Goal: Task Accomplishment & Management: Manage account settings

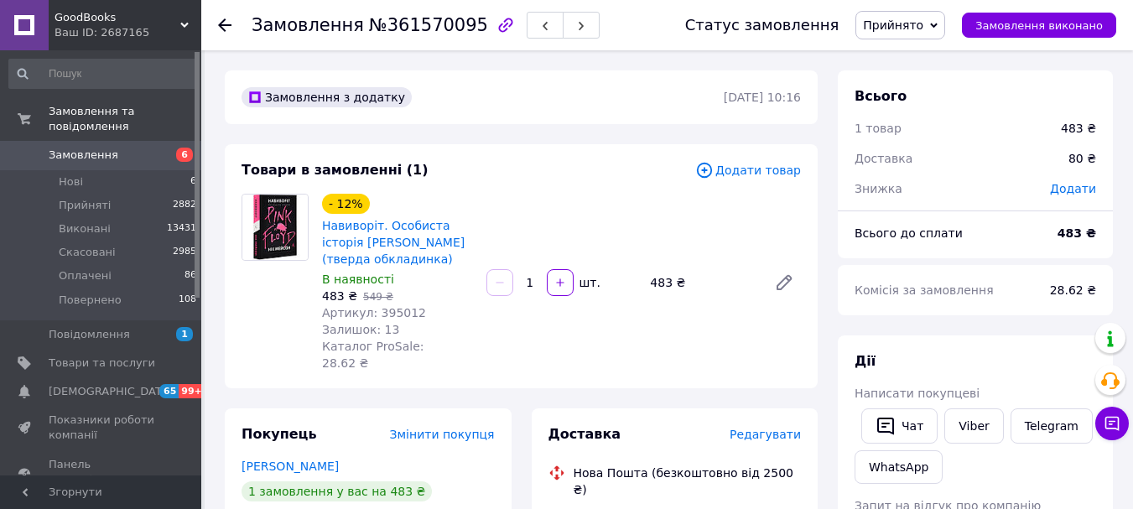
drag, startPoint x: 514, startPoint y: 272, endPoint x: 213, endPoint y: 36, distance: 382.3
click at [213, 36] on div "Замовлення №361570095 Статус замовлення Прийнято Виконано Скасовано Оплачено По…" at bounding box center [667, 25] width 932 height 50
click at [223, 27] on icon at bounding box center [224, 24] width 13 height 13
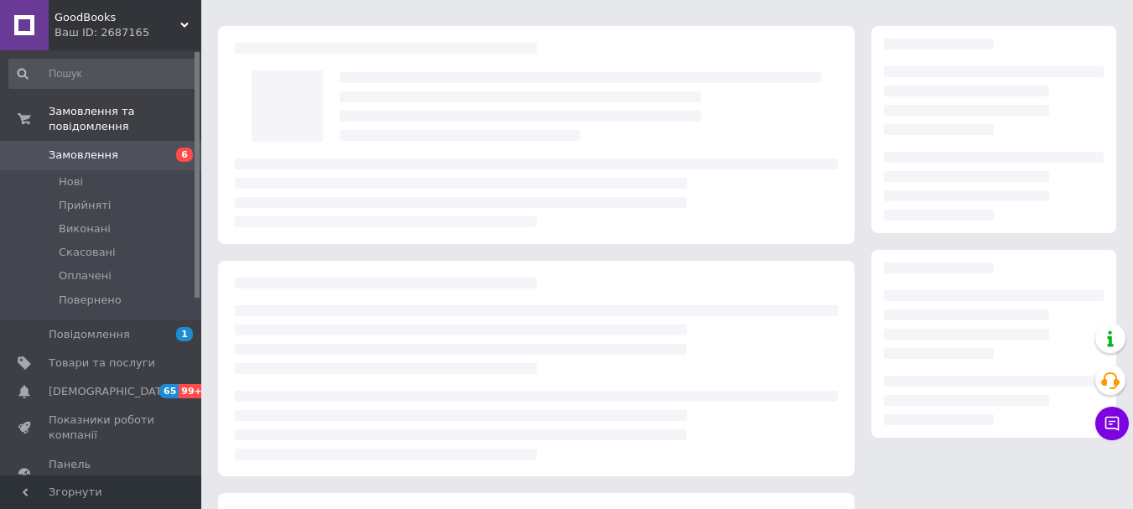
scroll to position [257, 0]
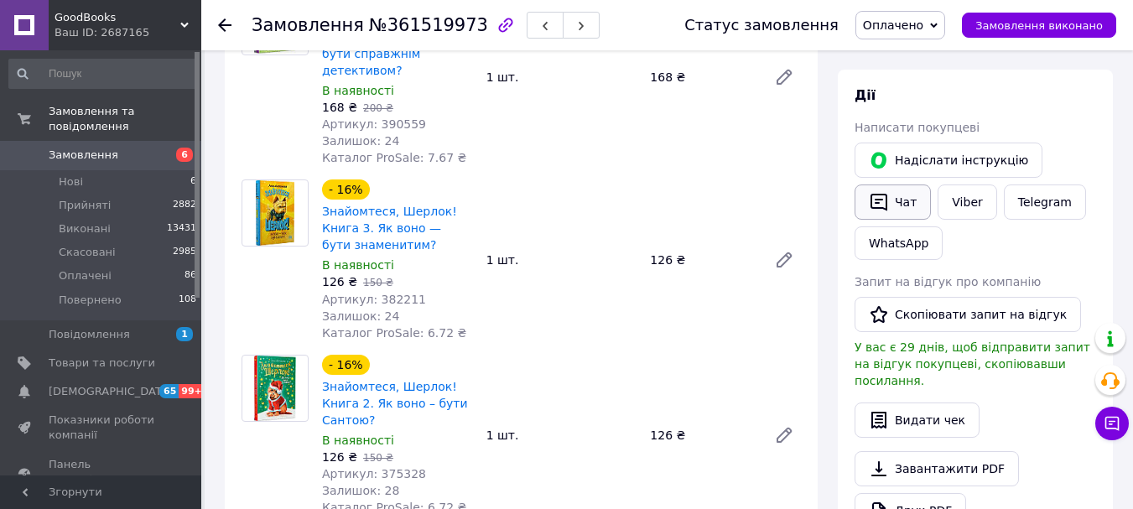
click at [900, 205] on button "Чат" at bounding box center [892, 201] width 76 height 35
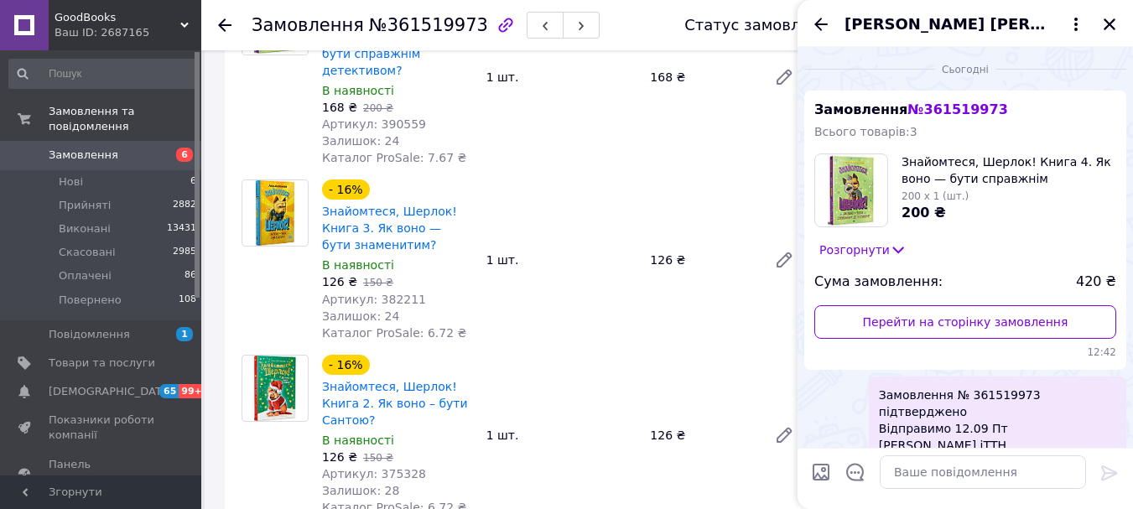
scroll to position [118, 0]
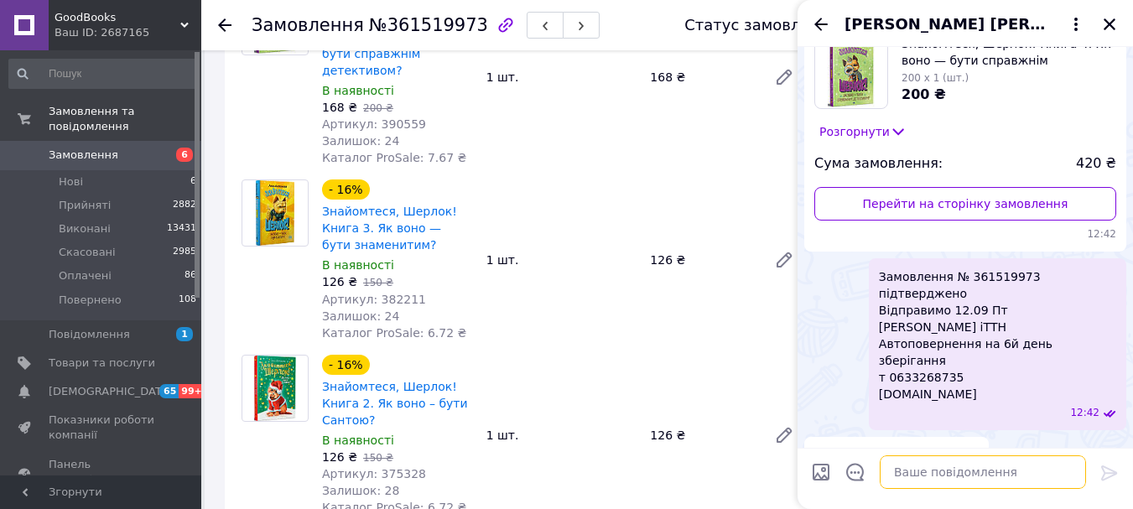
click at [919, 485] on textarea at bounding box center [983, 472] width 206 height 34
paste textarea "Замовлення 361519973 відправлено ЕН 20451247165870 Автоповернення на 6 день збе…"
type textarea "Замовлення 361519973 відправлено ЕН 20451247165870 Автоповернення на 6 день збе…"
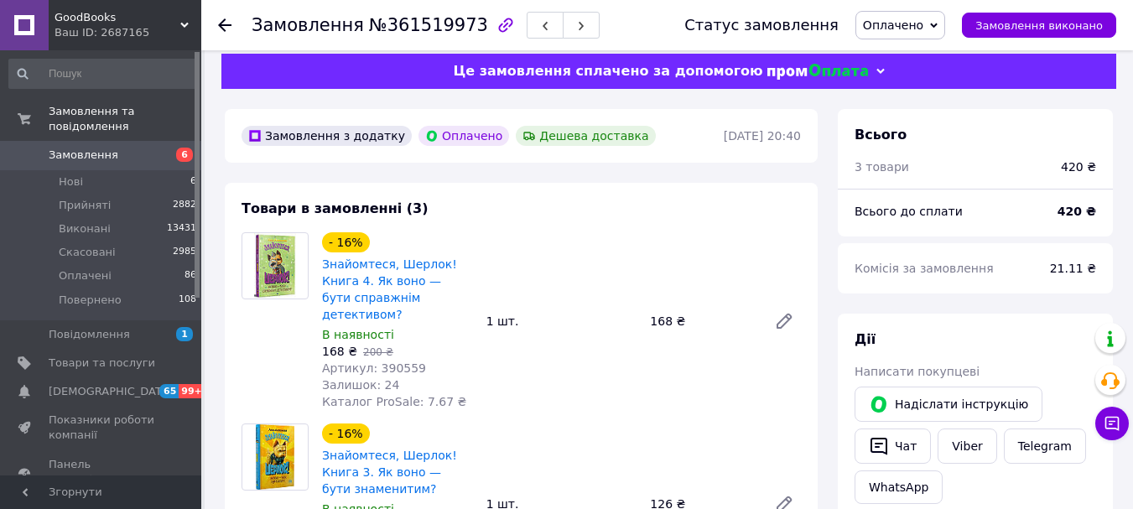
scroll to position [0, 0]
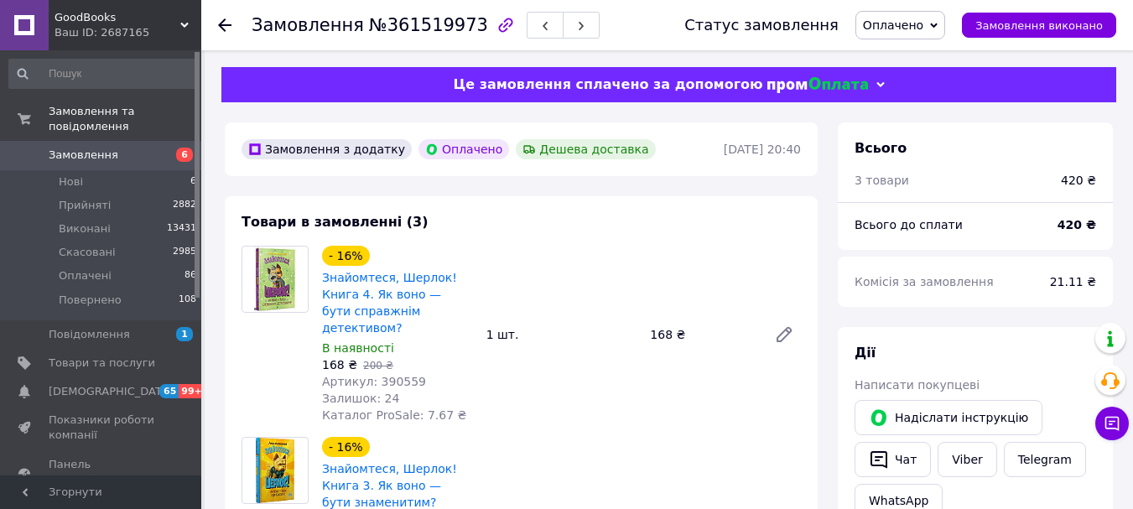
click at [230, 23] on icon at bounding box center [224, 24] width 13 height 13
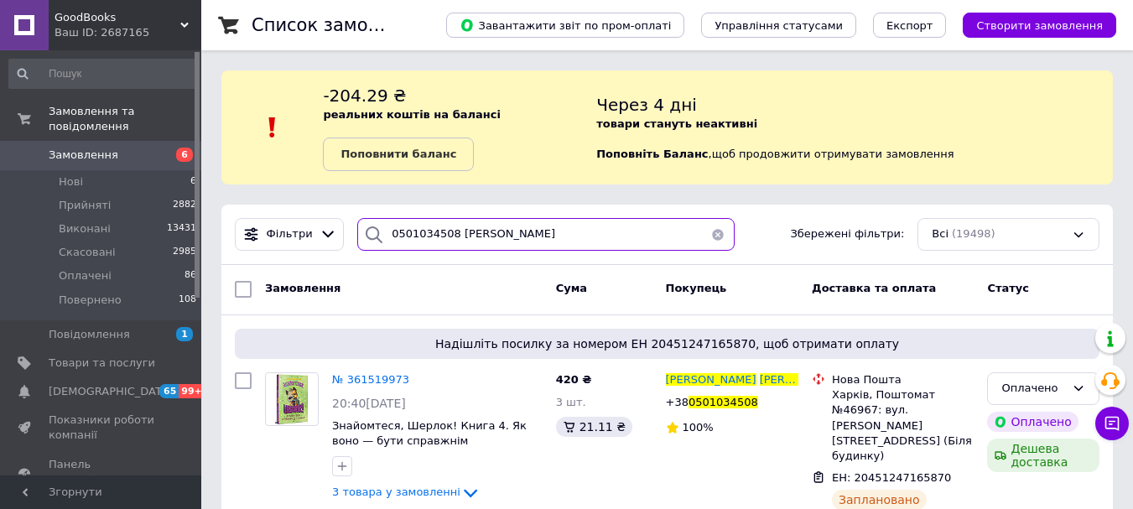
click at [548, 231] on input "0501034508 Ірина Козленко" at bounding box center [545, 234] width 376 height 33
paste input "668515774 Кристина Марч"
type input "0668515774 Кристина Марченко"
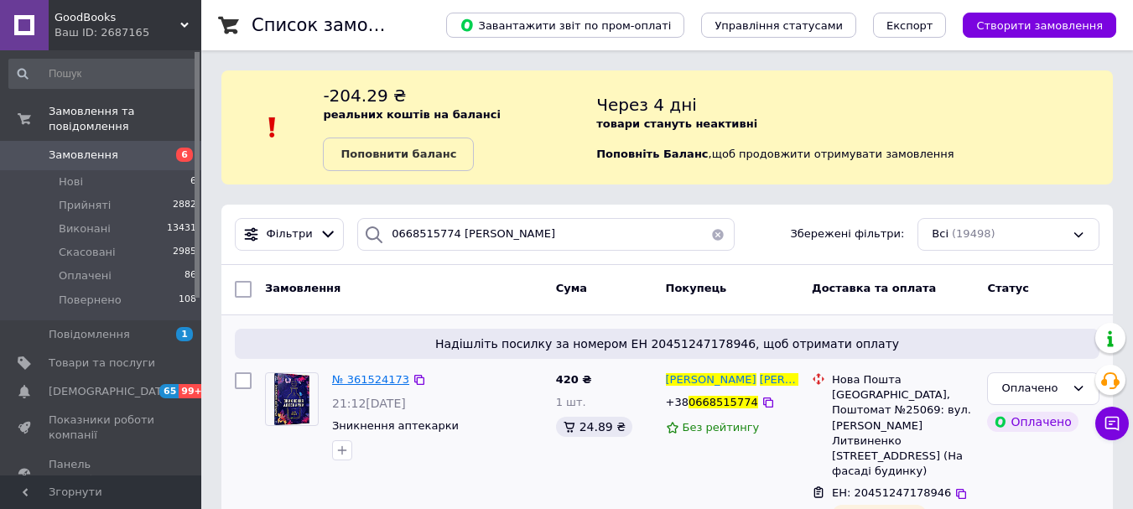
click at [368, 376] on span "№ 361524173" at bounding box center [370, 379] width 77 height 13
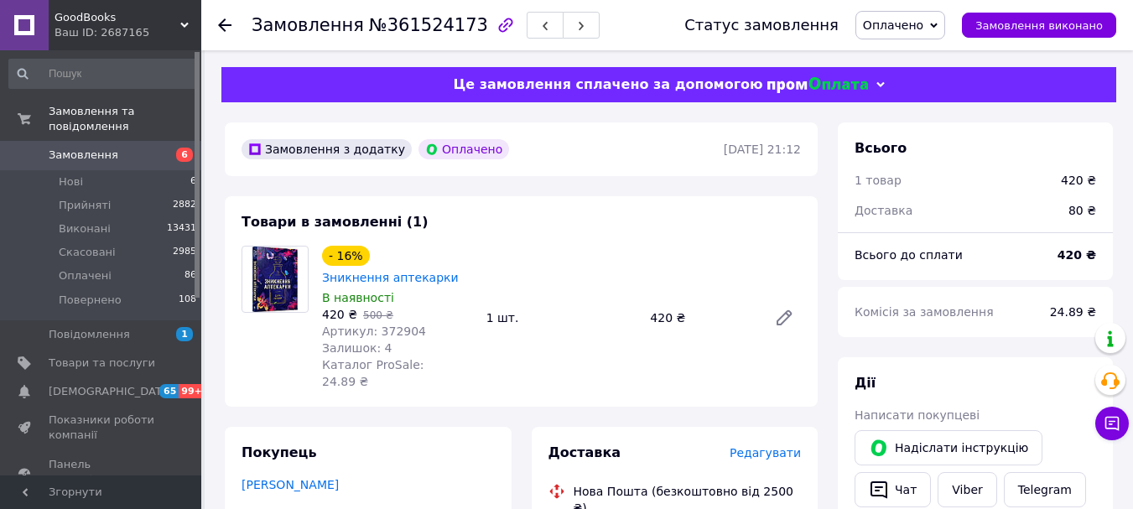
scroll to position [45, 0]
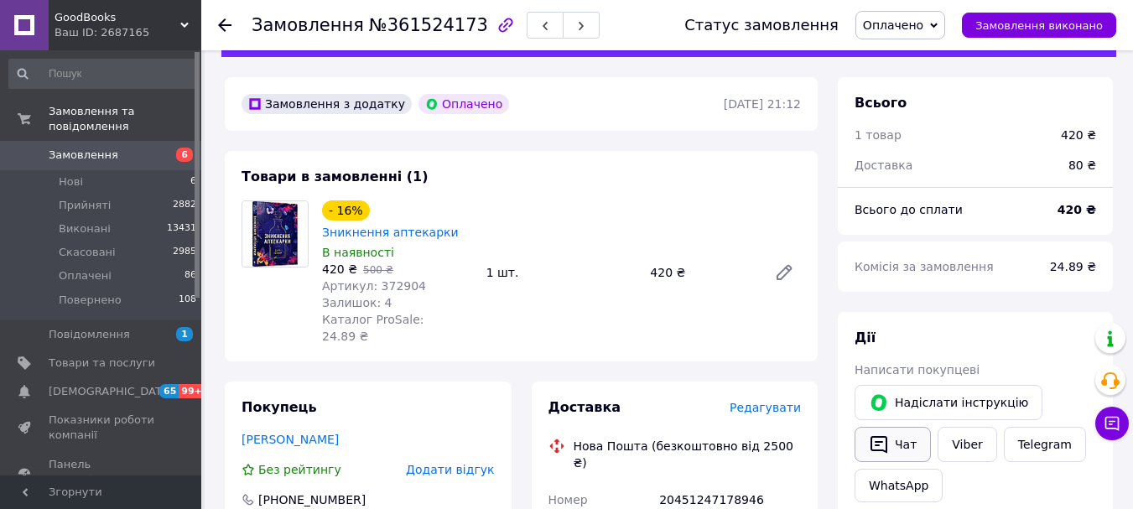
click at [885, 444] on icon "button" at bounding box center [878, 445] width 17 height 18
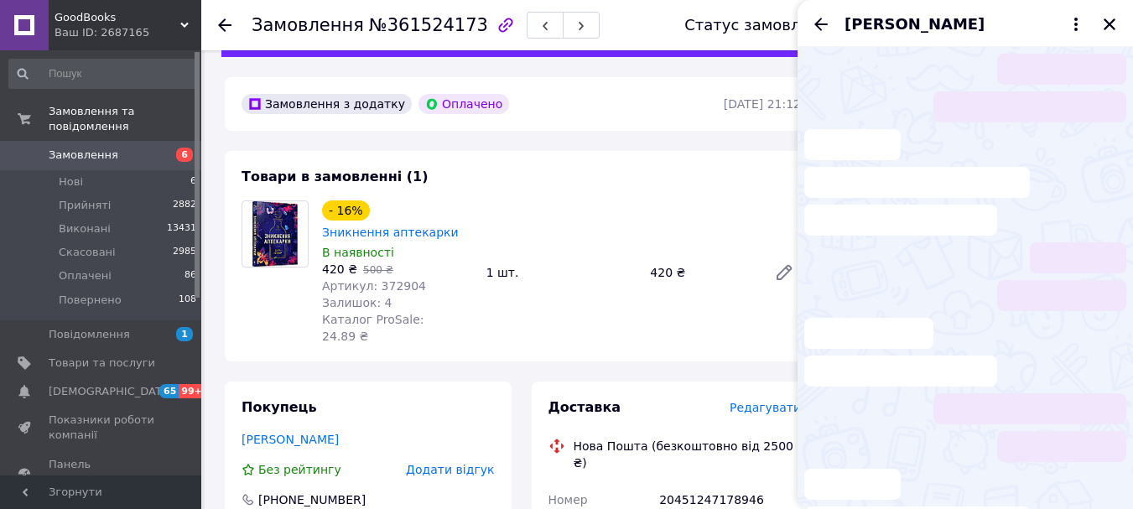
scroll to position [148, 0]
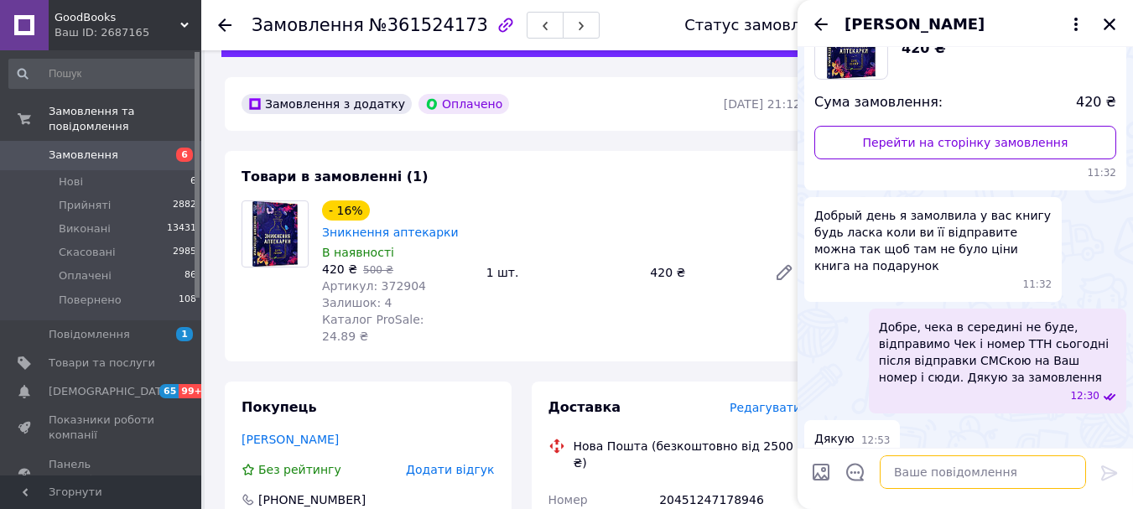
paste textarea "Замовлення 361524173 відправлено ЕН 20451247178946 Автоповернення на 6 день збе…"
type textarea "Замовлення 361524173 відправлено ЕН 20451247178946 Автоповернення на 6 день збе…"
click at [953, 471] on textarea "Замовлення 361524173 відправлено ЕН 20451247178946 Автоповернення на 6 день збе…" at bounding box center [983, 472] width 206 height 34
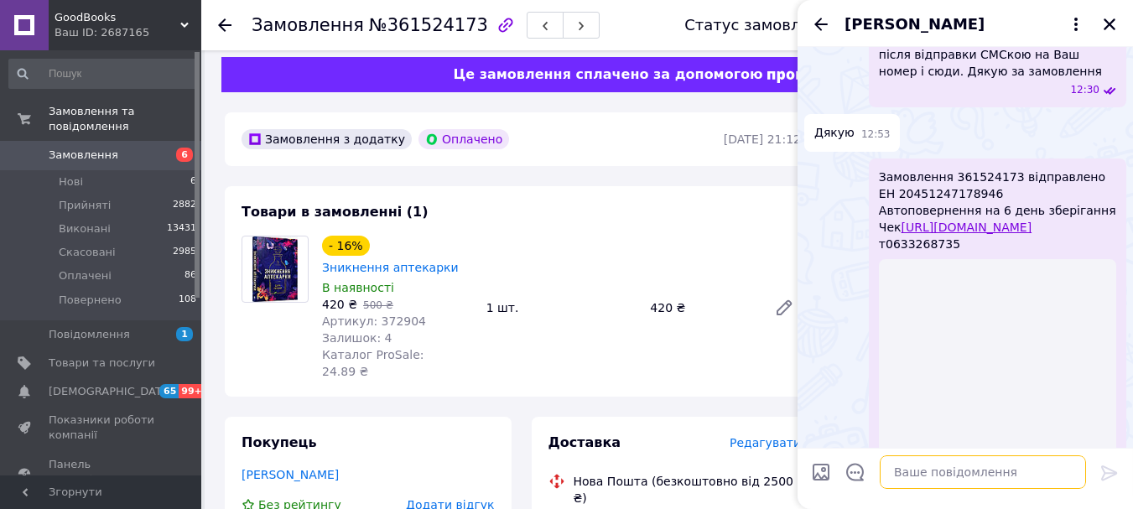
scroll to position [0, 0]
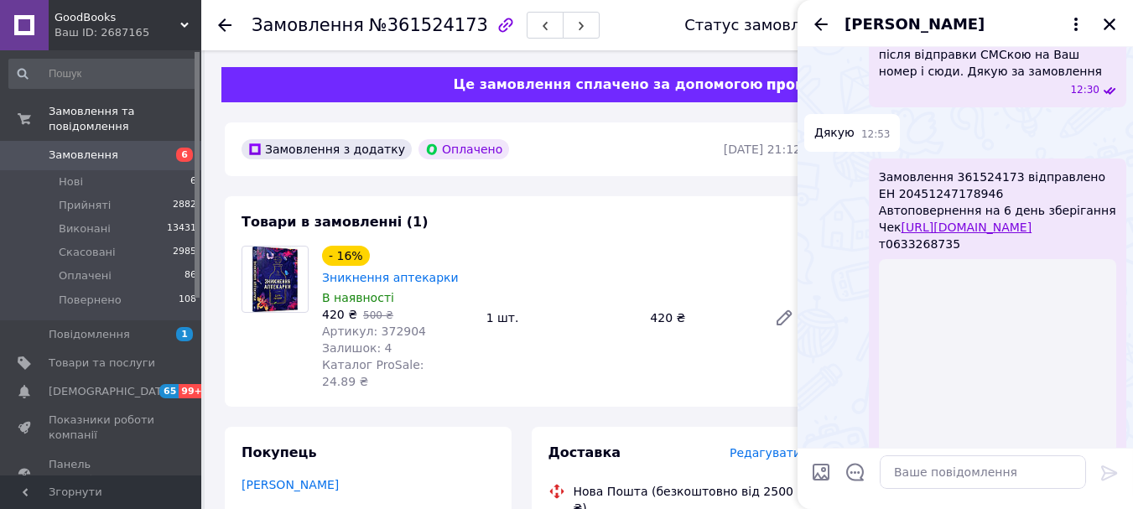
click at [231, 23] on icon at bounding box center [224, 24] width 13 height 13
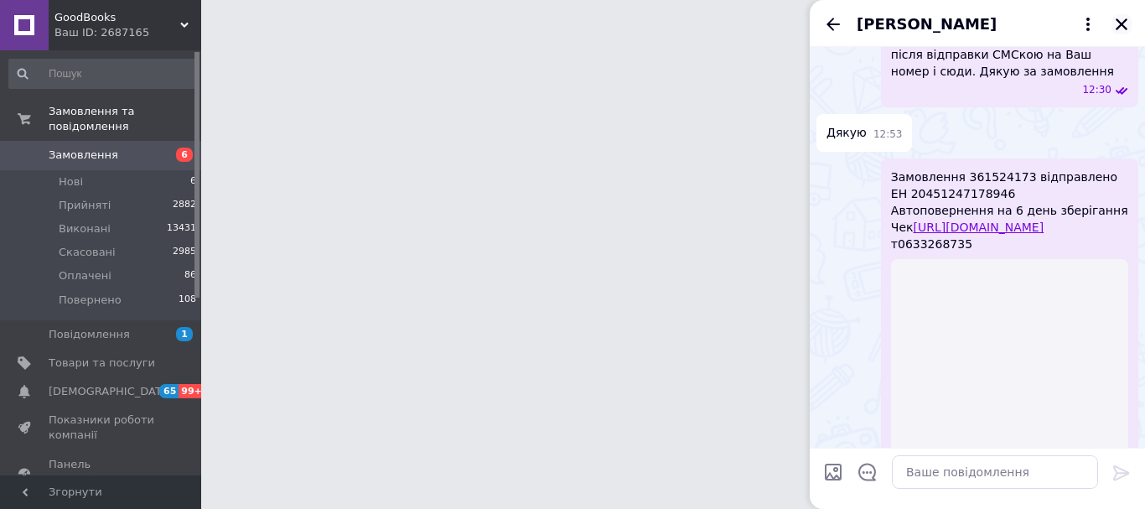
click at [1121, 23] on icon "Закрити" at bounding box center [1122, 24] width 12 height 12
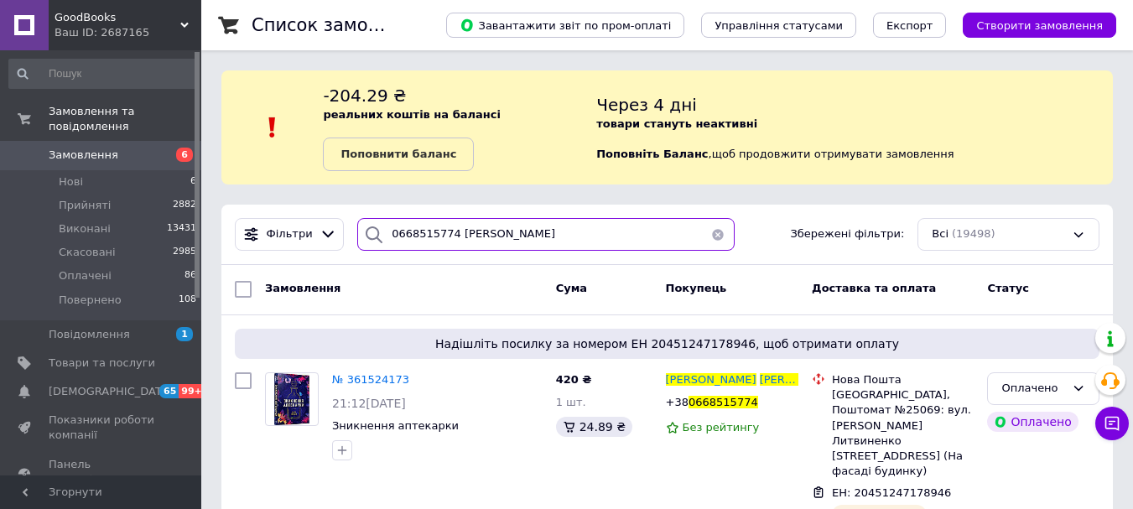
click at [578, 238] on input "0668515774 Кристина Марченко" at bounding box center [545, 234] width 376 height 33
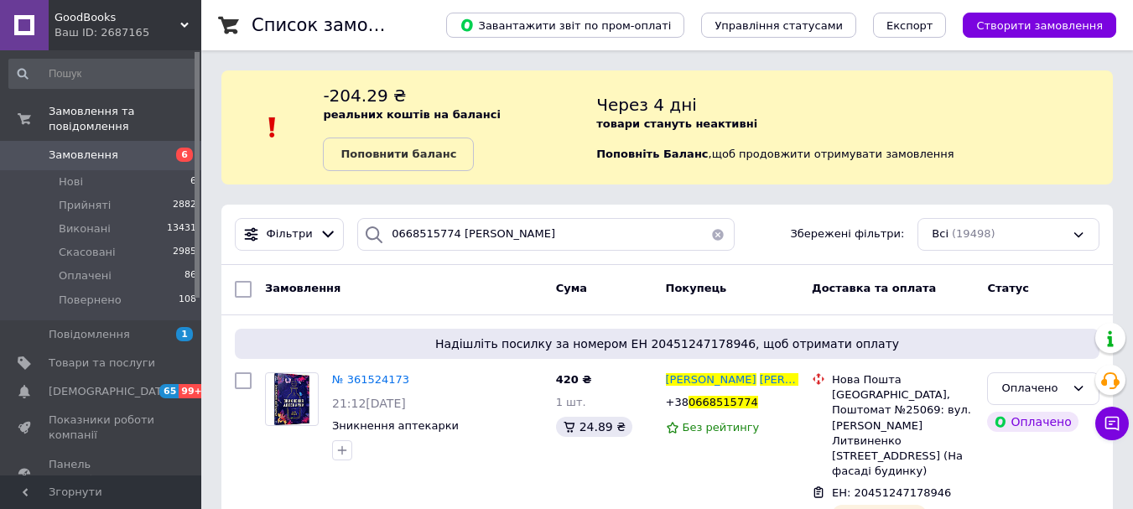
click at [713, 240] on button "button" at bounding box center [718, 234] width 34 height 33
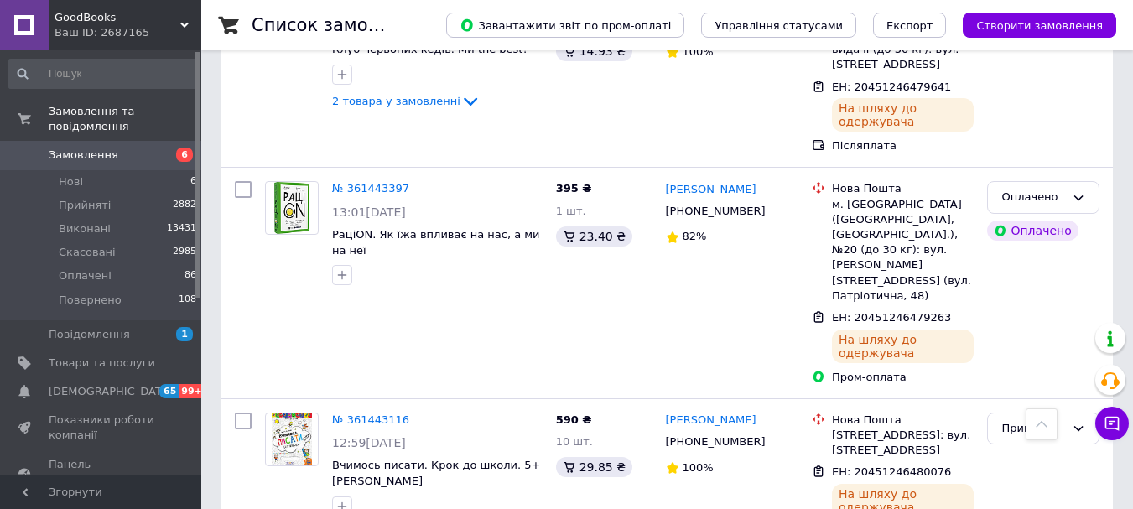
scroll to position [3610, 0]
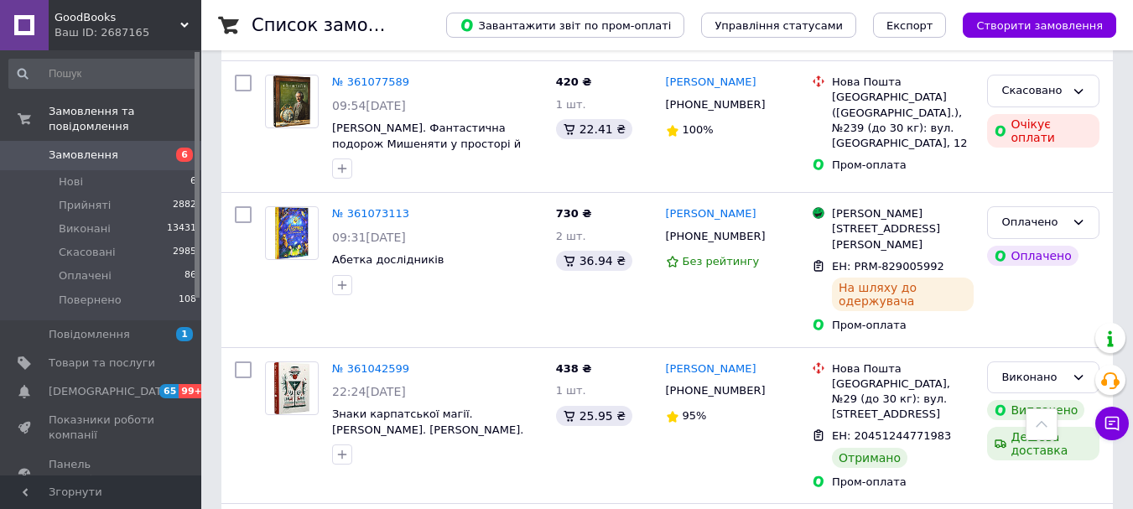
scroll to position [2939, 0]
